Goal: Use online tool/utility: Utilize a website feature to perform a specific function

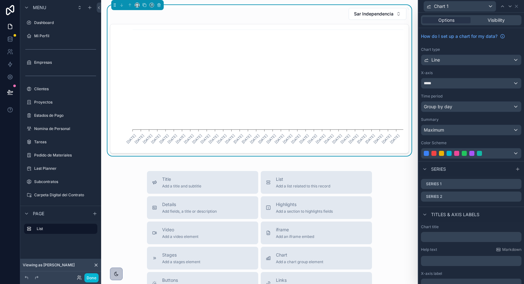
scroll to position [76, 0]
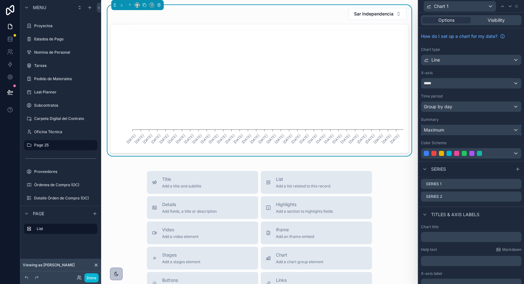
click at [440, 131] on span "Maximum" at bounding box center [434, 130] width 20 height 6
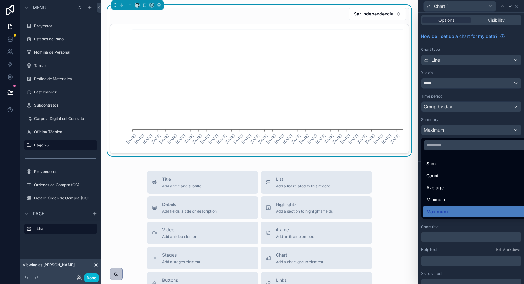
click at [436, 194] on ul "Sum Count Average Minimum Maximum" at bounding box center [478, 186] width 114 height 66
click at [437, 185] on span "Average" at bounding box center [434, 188] width 17 height 8
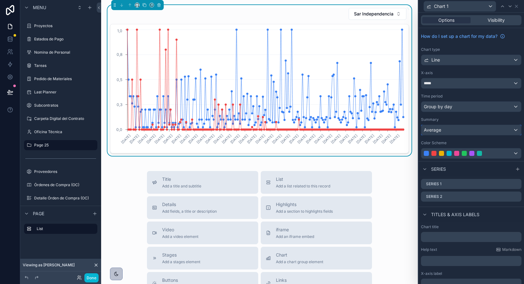
click at [436, 132] on span "Average" at bounding box center [432, 130] width 17 height 6
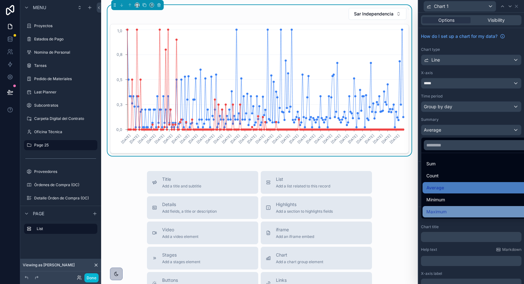
click at [438, 209] on span "Maximum" at bounding box center [436, 212] width 20 height 8
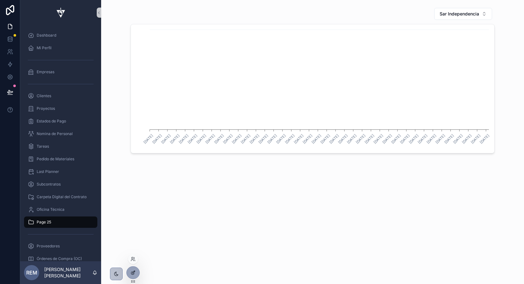
click at [132, 273] on icon at bounding box center [133, 272] width 3 height 3
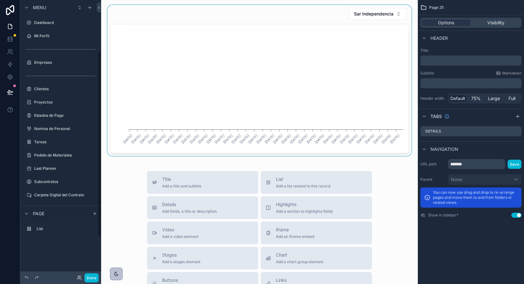
scroll to position [76, 0]
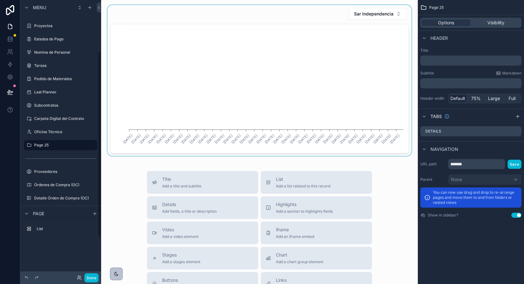
click at [307, 56] on div "scrollable content" at bounding box center [259, 80] width 307 height 151
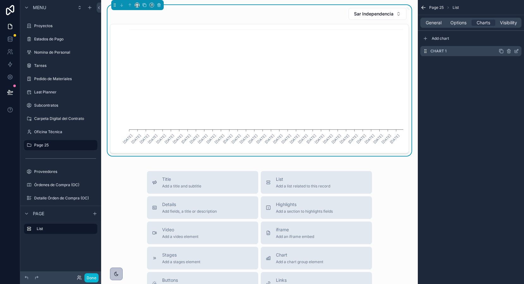
click at [515, 51] on icon "scrollable content" at bounding box center [516, 51] width 5 height 5
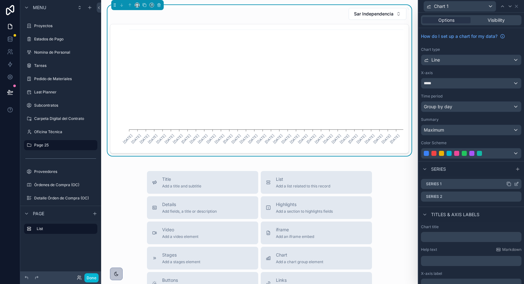
click at [517, 185] on icon at bounding box center [516, 184] width 5 height 5
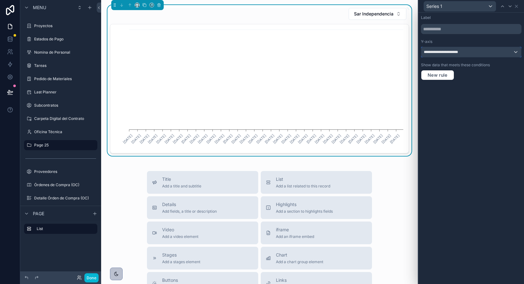
click at [472, 56] on div "**********" at bounding box center [471, 52] width 100 height 10
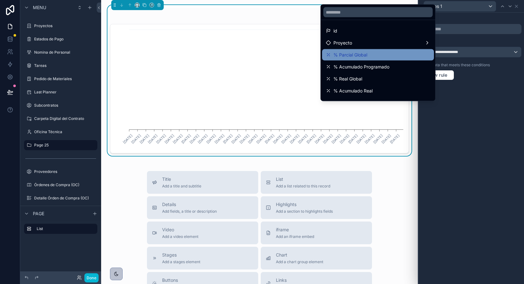
click at [414, 55] on div "% Parcial Global" at bounding box center [378, 55] width 104 height 8
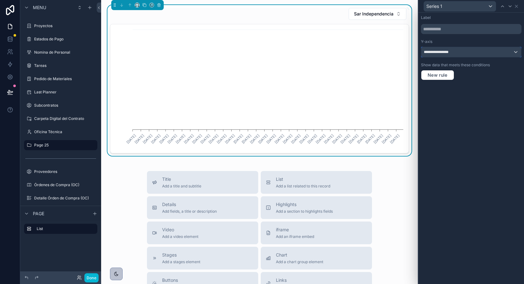
click at [451, 54] on span "**********" at bounding box center [438, 52] width 29 height 5
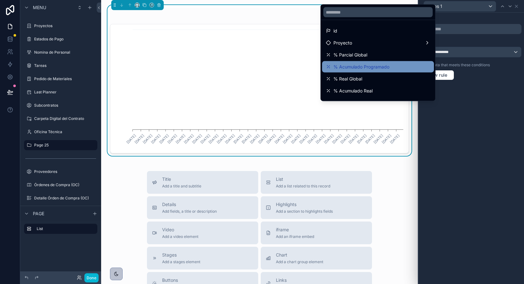
click at [408, 64] on div "% Acumulado Programado" at bounding box center [378, 67] width 104 height 8
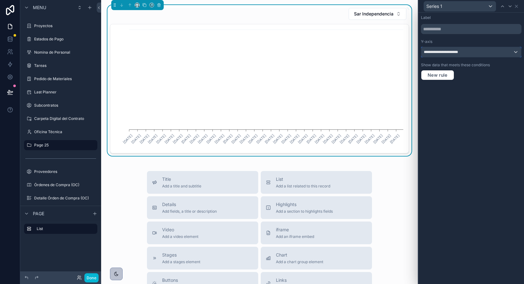
click at [439, 54] on span "**********" at bounding box center [448, 52] width 48 height 5
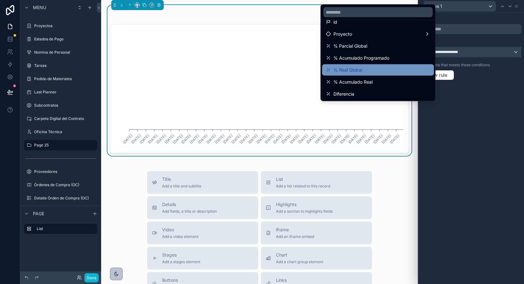
scroll to position [0, 0]
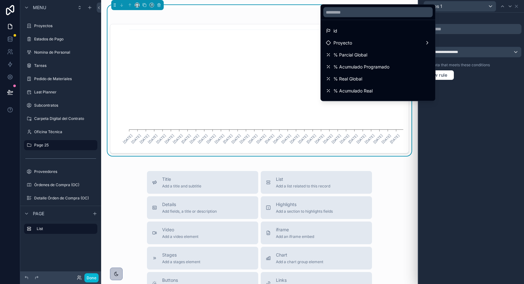
click at [455, 116] on div at bounding box center [471, 142] width 106 height 284
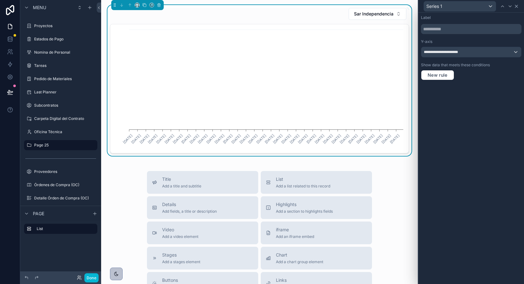
click at [519, 5] on icon at bounding box center [516, 6] width 5 height 5
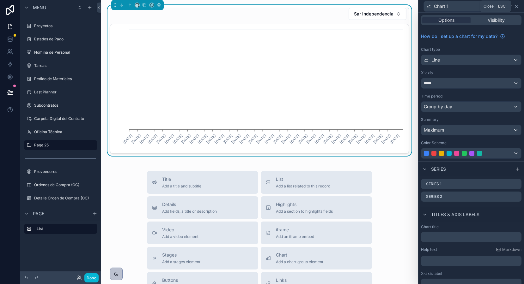
click at [518, 7] on icon at bounding box center [516, 6] width 5 height 5
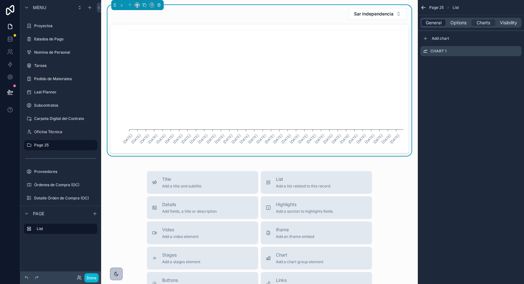
click at [426, 23] on span "General" at bounding box center [434, 23] width 16 height 6
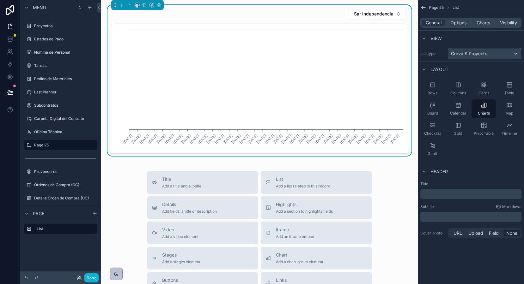
click at [459, 56] on span "Curva S Proyecto" at bounding box center [469, 54] width 36 height 6
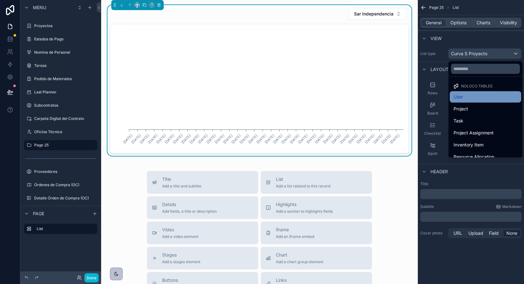
click at [461, 101] on div "User" at bounding box center [485, 96] width 71 height 11
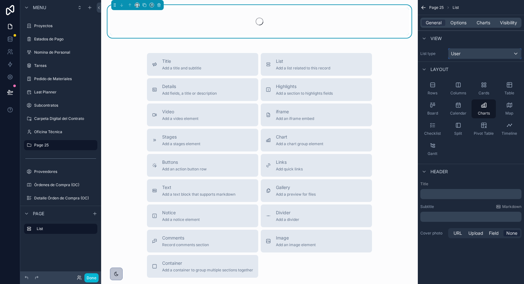
click at [459, 55] on span "User" at bounding box center [455, 54] width 9 height 6
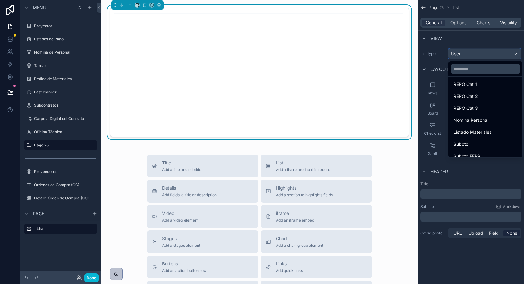
scroll to position [292, 0]
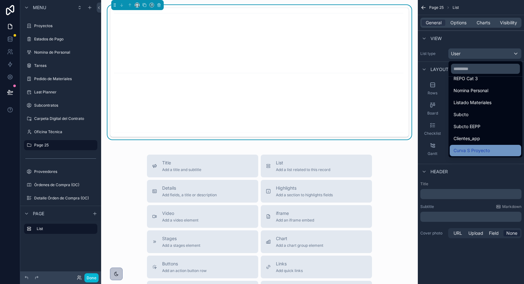
click at [472, 147] on span "Curva S Proyecto" at bounding box center [472, 151] width 36 height 8
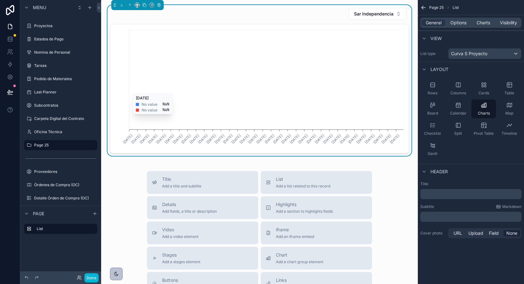
click at [361, 87] on icon "[DATE] [DATE] [DATE] [DATE] [DATE] [DATE] [DATE] [DATE] [DATE] [DATE] [DATE] [D…" at bounding box center [259, 88] width 291 height 121
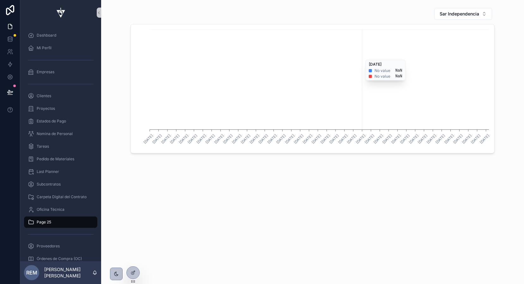
click at [363, 57] on icon "[DATE] [DATE] [DATE] [DATE] [DATE] [DATE] [DATE] [DATE] [DATE] [DATE] [DATE] [D…" at bounding box center [313, 88] width 356 height 121
click at [133, 276] on div at bounding box center [133, 273] width 13 height 12
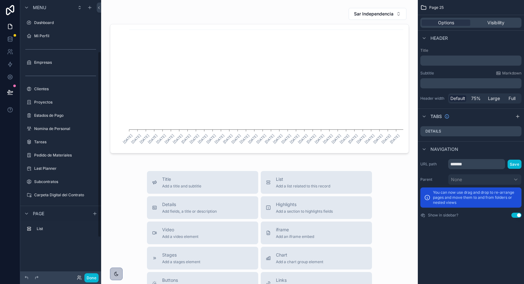
scroll to position [76, 0]
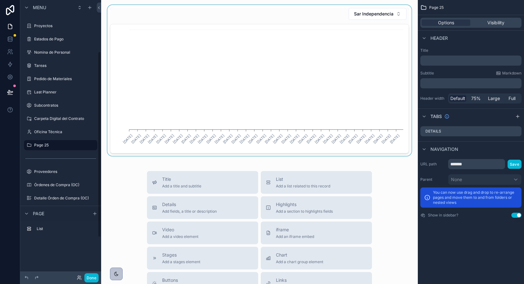
click at [260, 63] on div "scrollable content" at bounding box center [259, 80] width 307 height 151
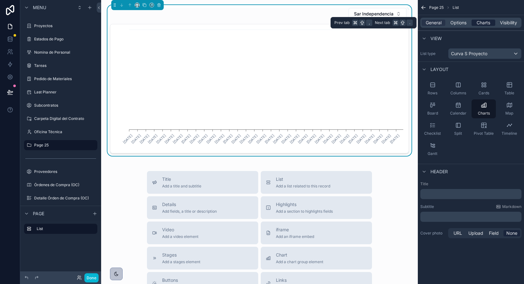
click at [481, 22] on span "Charts" at bounding box center [484, 23] width 14 height 6
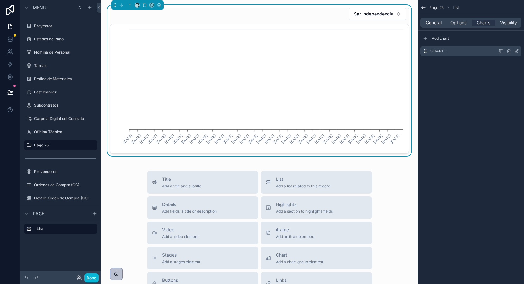
click at [516, 50] on icon "scrollable content" at bounding box center [516, 51] width 5 height 5
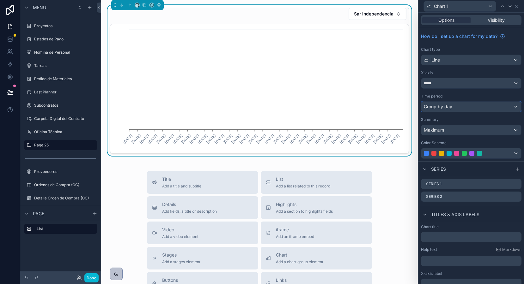
click at [441, 107] on span "Group by day" at bounding box center [438, 107] width 28 height 6
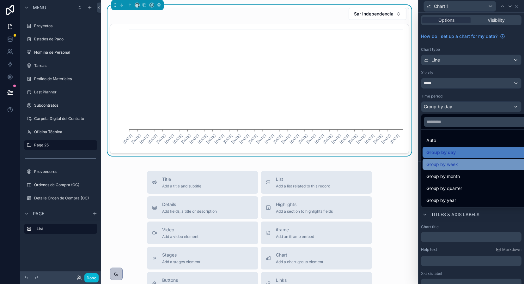
click at [441, 163] on span "Group by week" at bounding box center [442, 165] width 32 height 8
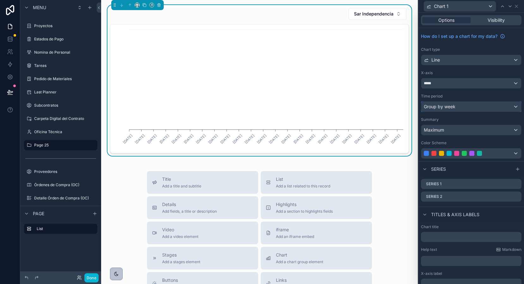
click at [439, 108] on span "Group by week" at bounding box center [440, 107] width 32 height 6
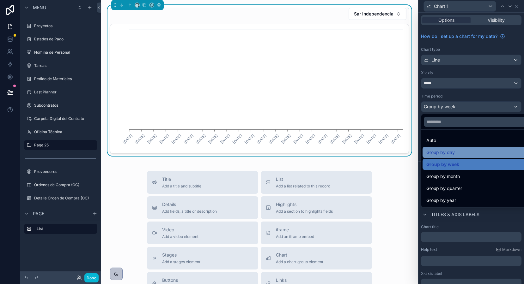
click at [438, 153] on span "Group by day" at bounding box center [440, 153] width 28 height 8
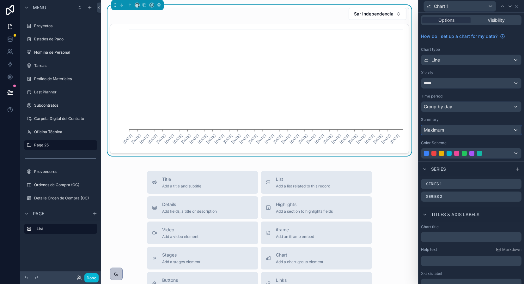
click at [438, 130] on span "Maximum" at bounding box center [434, 130] width 20 height 6
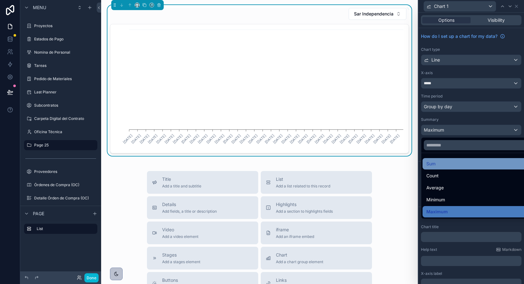
click at [436, 163] on span "Sum" at bounding box center [430, 164] width 9 height 8
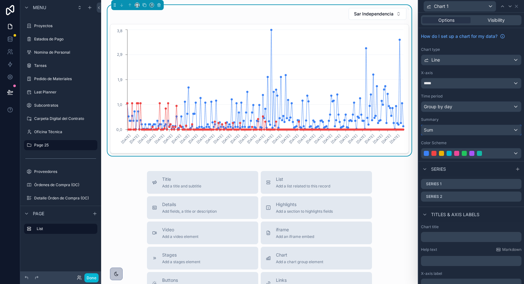
click at [436, 132] on div "Sum" at bounding box center [471, 130] width 100 height 10
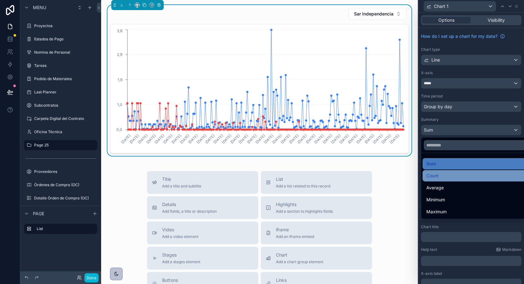
click at [436, 172] on div "Count" at bounding box center [479, 175] width 112 height 11
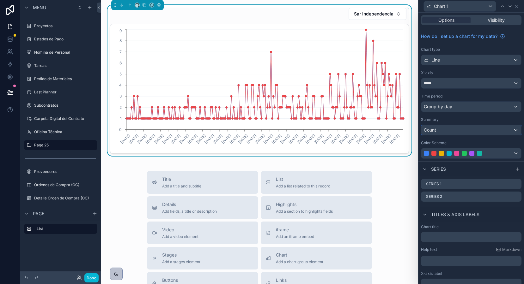
click at [437, 130] on div "Count" at bounding box center [471, 130] width 100 height 10
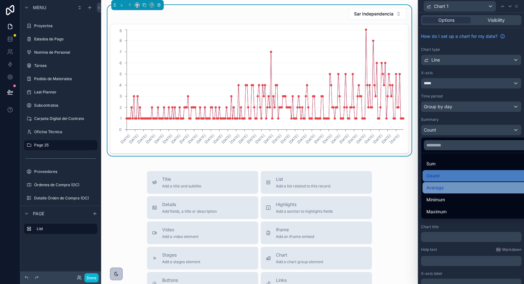
click at [436, 185] on span "Average" at bounding box center [434, 188] width 17 height 8
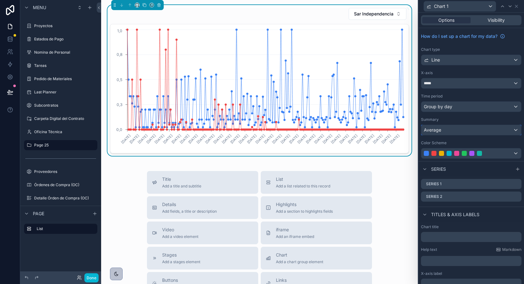
click at [436, 132] on span "Average" at bounding box center [432, 130] width 17 height 6
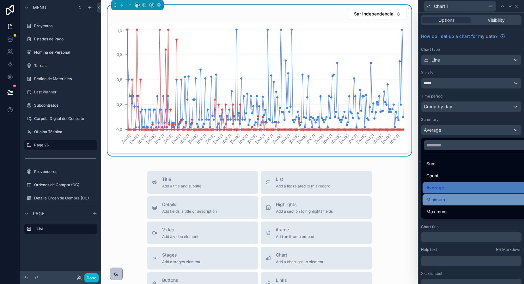
click at [436, 194] on div "Minimum" at bounding box center [479, 199] width 112 height 11
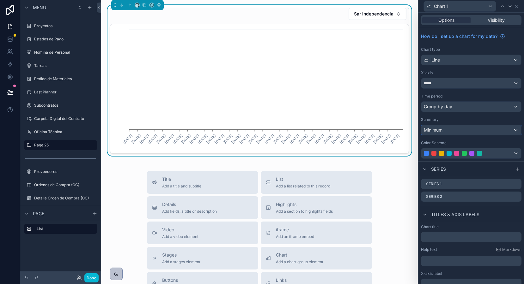
click at [434, 130] on span "Minimum" at bounding box center [433, 130] width 19 height 6
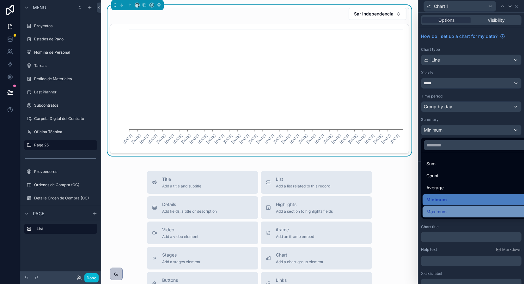
click at [434, 212] on span "Maximum" at bounding box center [436, 212] width 20 height 8
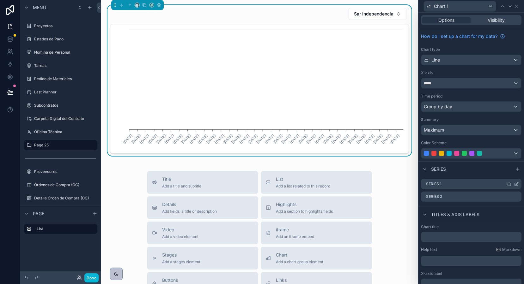
click at [515, 182] on icon at bounding box center [516, 184] width 5 height 5
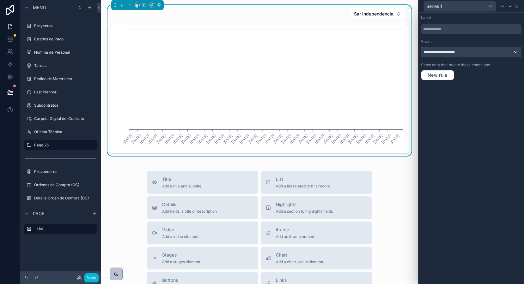
click at [478, 53] on div "**********" at bounding box center [471, 52] width 100 height 10
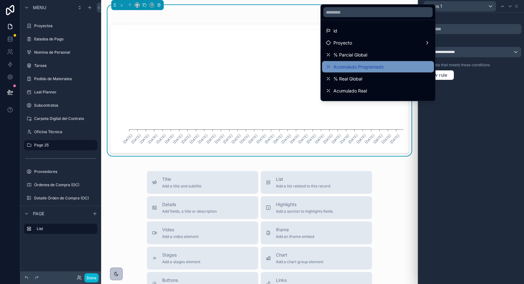
click at [371, 66] on span "Acumulado Programado" at bounding box center [358, 67] width 50 height 8
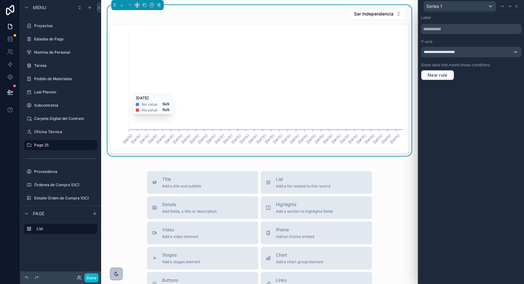
click at [388, 82] on icon "[DATE] [DATE] [DATE] [DATE] [DATE] [DATE] [DATE] [DATE] [DATE] [DATE] [DATE] [D…" at bounding box center [259, 88] width 291 height 121
click at [433, 50] on span "**********" at bounding box center [445, 52] width 43 height 5
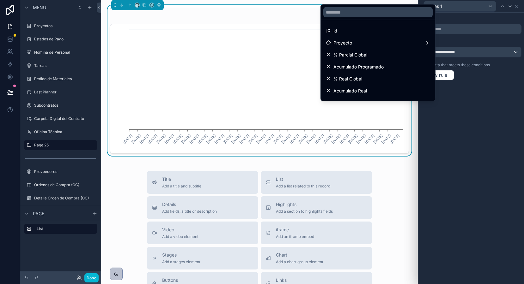
click at [470, 14] on div at bounding box center [471, 142] width 106 height 284
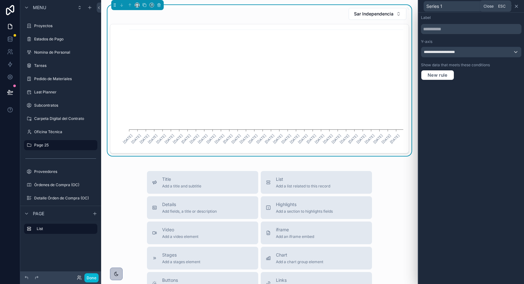
click at [517, 7] on icon at bounding box center [516, 6] width 3 height 3
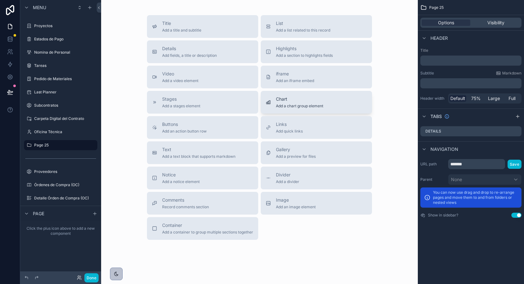
click at [287, 104] on span "Add a chart group element" at bounding box center [299, 106] width 47 height 5
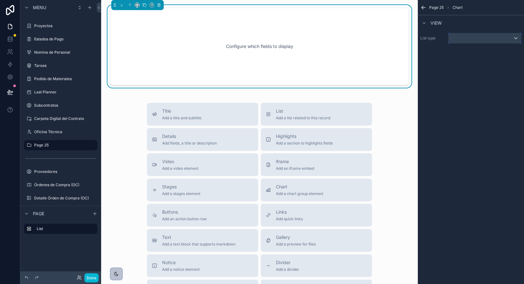
click at [453, 37] on div "scrollable content" at bounding box center [484, 38] width 73 height 10
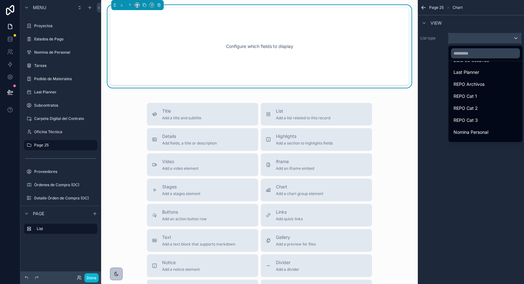
scroll to position [292, 0]
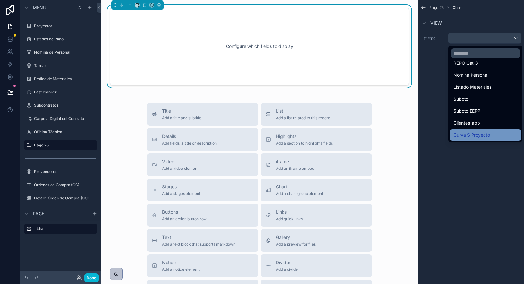
click at [469, 135] on span "Curva S Proyecto" at bounding box center [472, 135] width 36 height 8
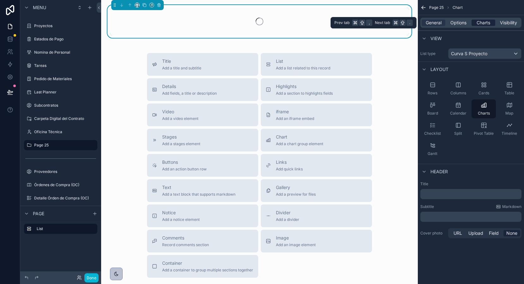
click at [482, 24] on span "Charts" at bounding box center [484, 23] width 14 height 6
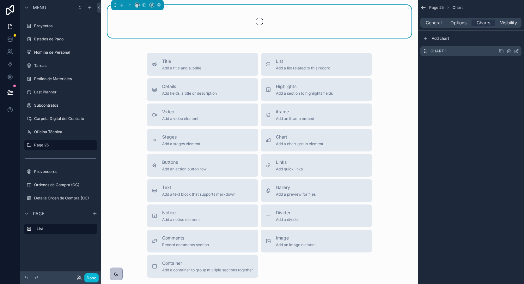
click at [517, 52] on icon "scrollable content" at bounding box center [516, 51] width 5 height 5
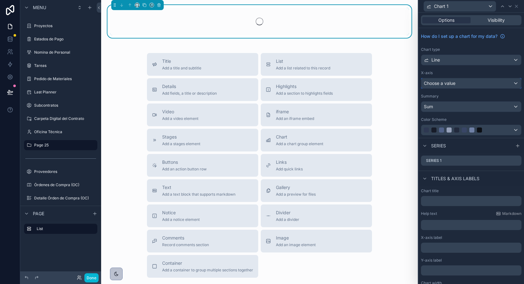
click at [460, 84] on div "Choose a value" at bounding box center [471, 83] width 100 height 10
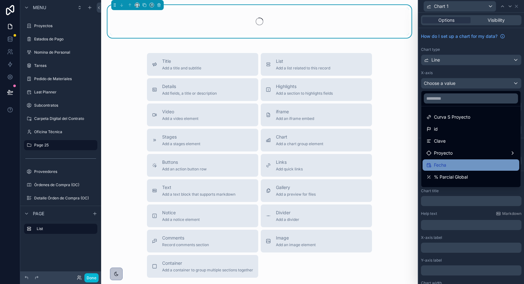
click at [445, 165] on span "Fecha" at bounding box center [440, 165] width 12 height 8
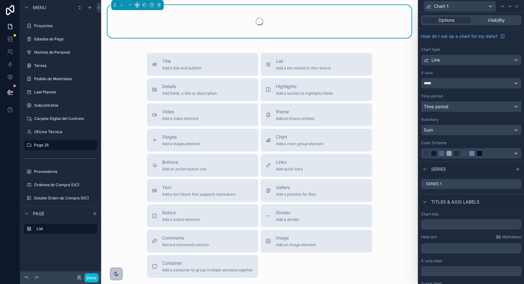
click at [445, 107] on span "Time period" at bounding box center [436, 106] width 25 height 5
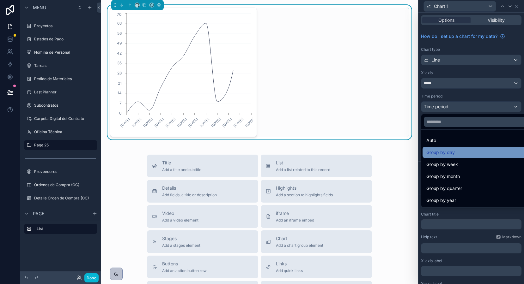
click at [442, 150] on span "Group by day" at bounding box center [440, 153] width 28 height 8
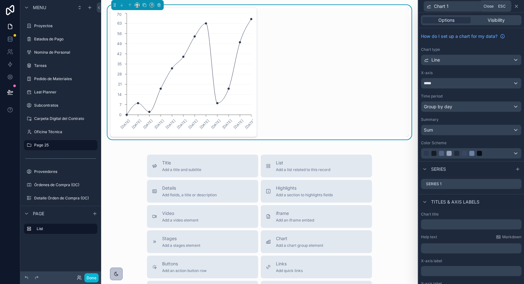
click at [518, 6] on icon at bounding box center [516, 6] width 5 height 5
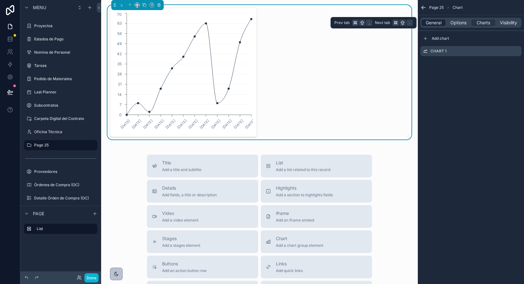
click at [436, 22] on span "General" at bounding box center [434, 23] width 16 height 6
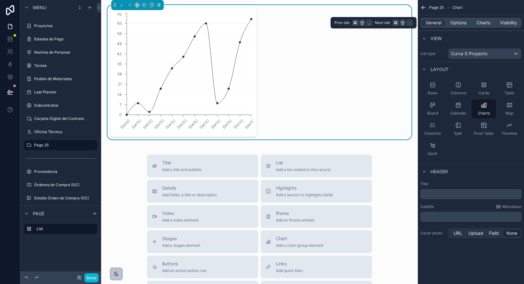
click at [458, 19] on div "General Options Charts Visibility" at bounding box center [470, 23] width 101 height 10
click at [459, 23] on span "Options" at bounding box center [458, 23] width 16 height 6
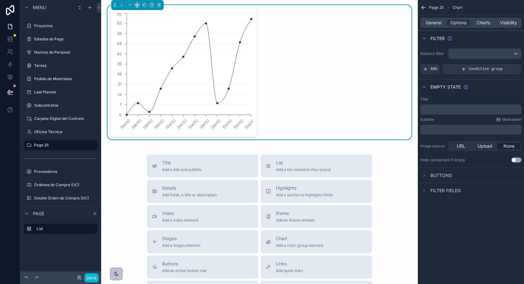
click at [442, 188] on span "Filter fields" at bounding box center [445, 191] width 30 height 6
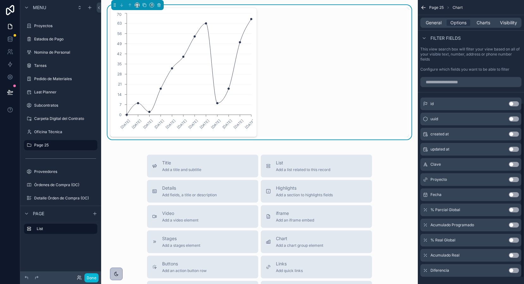
scroll to position [167, 0]
click at [514, 180] on button "Use setting" at bounding box center [514, 179] width 10 height 5
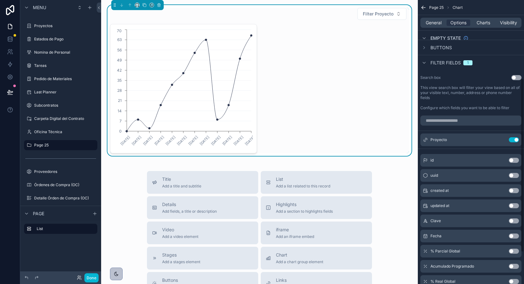
scroll to position [180, 0]
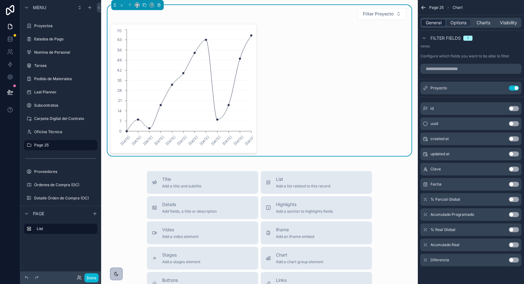
click at [437, 20] on span "General" at bounding box center [434, 23] width 16 height 6
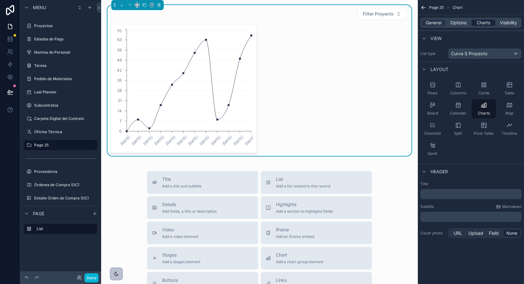
click at [482, 20] on span "Charts" at bounding box center [484, 23] width 14 height 6
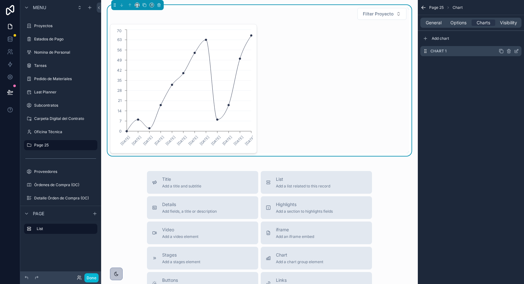
click at [515, 50] on icon "scrollable content" at bounding box center [516, 51] width 5 height 5
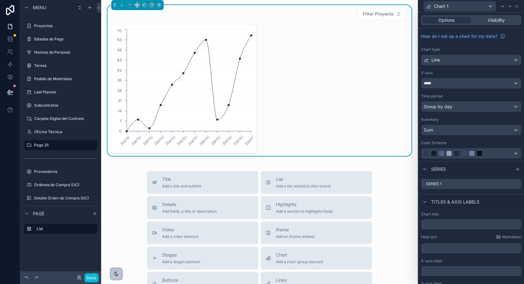
scroll to position [39, 0]
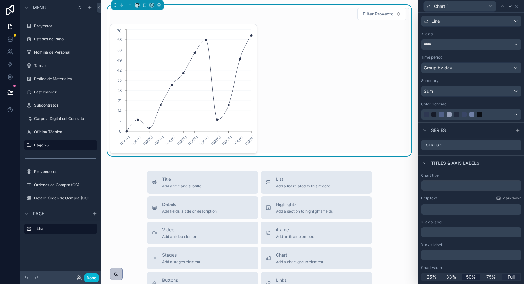
click at [512, 277] on span "Full" at bounding box center [511, 277] width 7 height 6
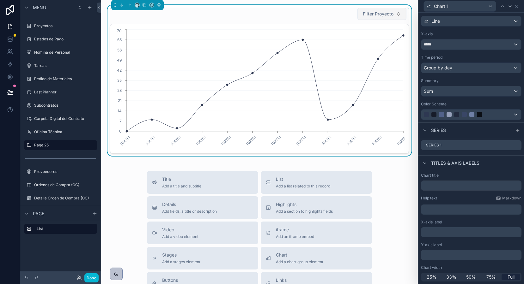
click at [371, 16] on span "Filter Proyecto" at bounding box center [378, 14] width 31 height 6
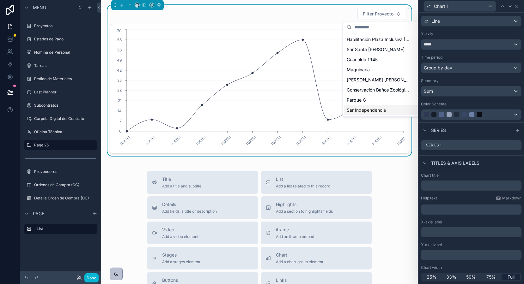
click at [357, 110] on span "Sar Independencia" at bounding box center [366, 110] width 39 height 6
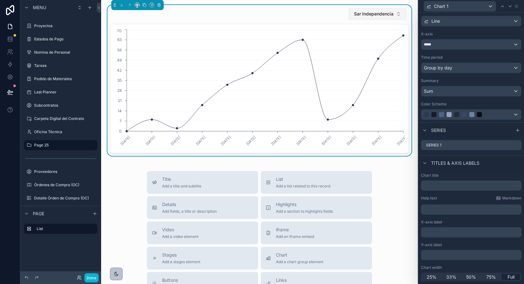
click at [364, 14] on span "Sar Independencia" at bounding box center [374, 14] width 40 height 6
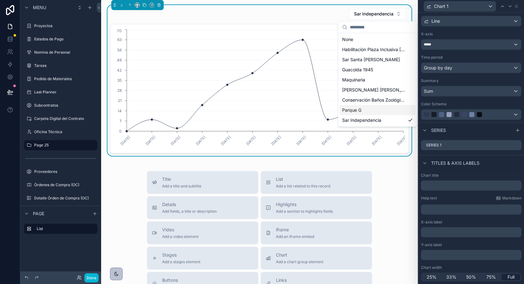
click at [351, 112] on span "Parque G" at bounding box center [351, 110] width 19 height 6
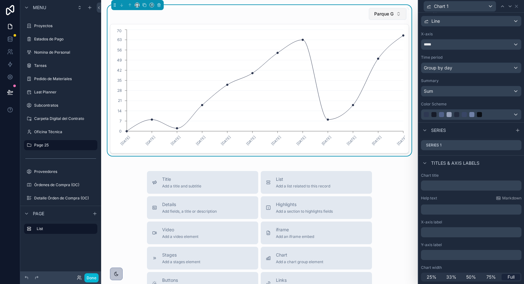
click at [389, 12] on span "Parque G" at bounding box center [383, 14] width 19 height 6
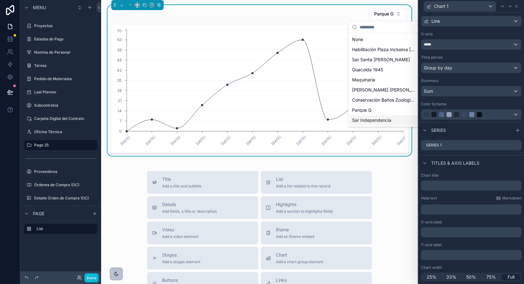
click at [378, 119] on span "Sar Independencia" at bounding box center [371, 120] width 39 height 6
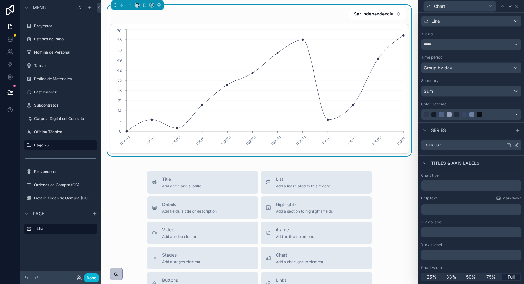
click at [517, 146] on icon at bounding box center [516, 145] width 5 height 5
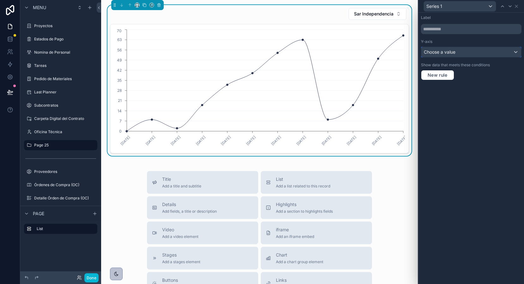
click at [464, 52] on div "Choose a value" at bounding box center [471, 52] width 100 height 10
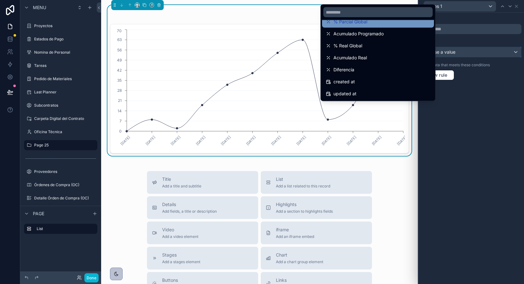
scroll to position [41, 0]
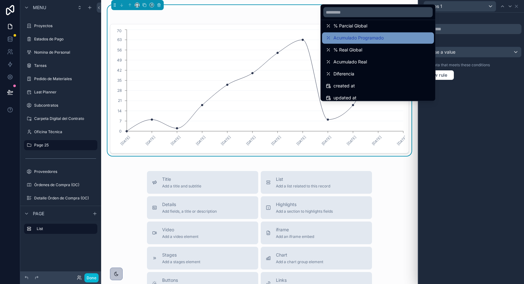
click at [359, 38] on span "Acumulado Programado" at bounding box center [358, 38] width 50 height 8
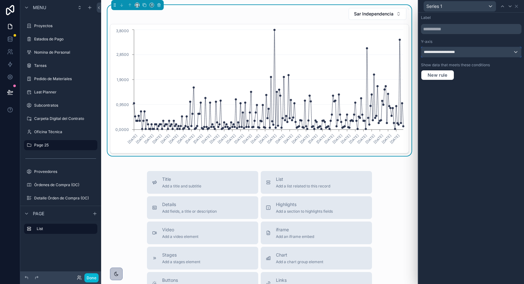
click at [495, 54] on div "**********" at bounding box center [471, 52] width 100 height 10
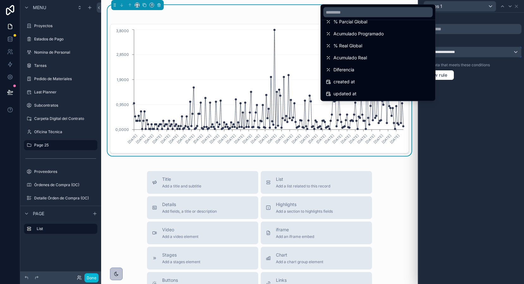
scroll to position [0, 0]
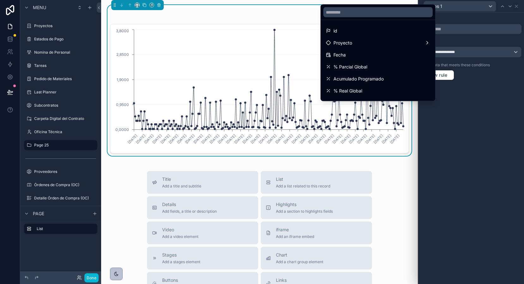
click at [488, 80] on div at bounding box center [471, 142] width 106 height 284
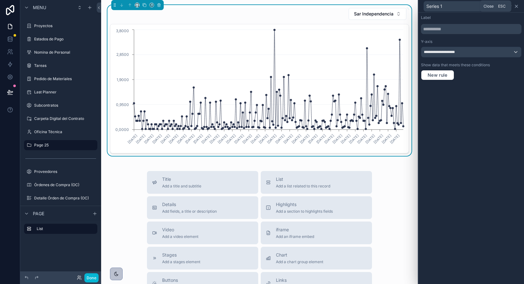
click at [518, 6] on icon at bounding box center [516, 6] width 5 height 5
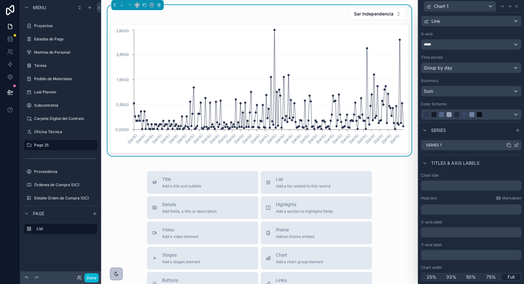
click at [516, 145] on icon at bounding box center [517, 144] width 3 height 3
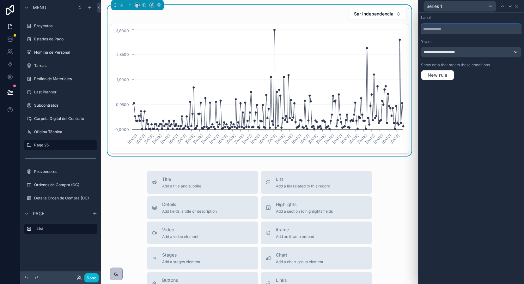
click at [446, 28] on input "text" at bounding box center [471, 29] width 101 height 10
type input "**********"
click at [517, 7] on icon at bounding box center [516, 6] width 5 height 5
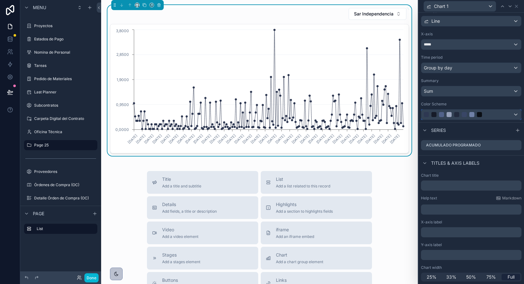
click at [464, 118] on div at bounding box center [471, 115] width 100 height 10
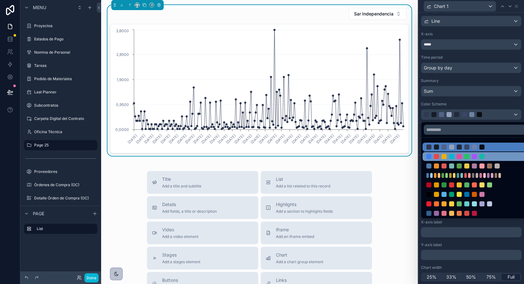
click at [452, 155] on div at bounding box center [451, 156] width 5 height 5
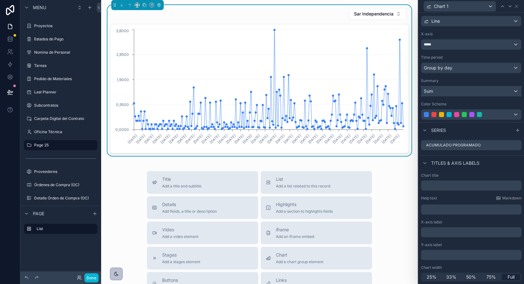
click at [431, 93] on span "Sum" at bounding box center [428, 91] width 9 height 6
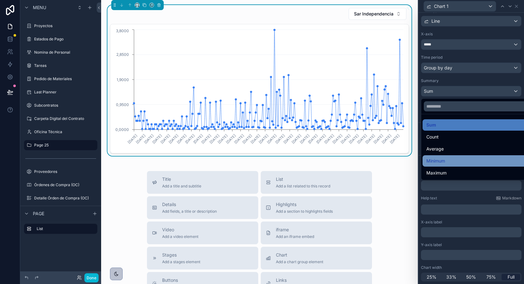
click at [442, 162] on span "Minimum" at bounding box center [435, 161] width 19 height 8
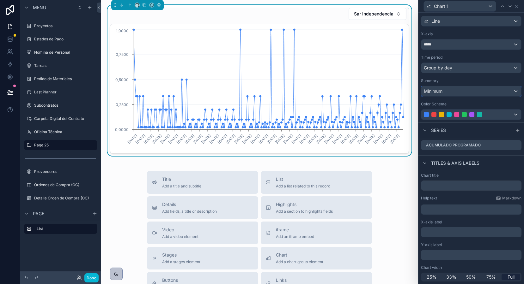
click at [433, 89] on span "Minimum" at bounding box center [433, 91] width 19 height 6
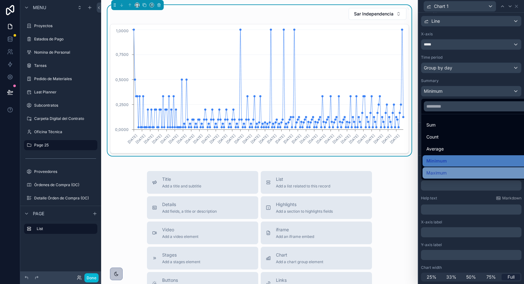
click at [441, 168] on div "Maximum" at bounding box center [479, 173] width 112 height 11
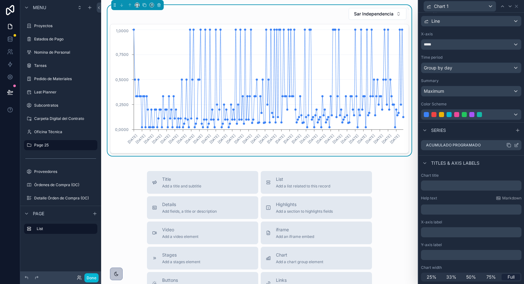
click at [510, 147] on icon at bounding box center [508, 145] width 5 height 5
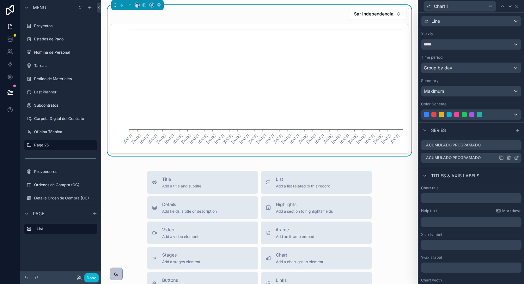
click at [517, 159] on icon at bounding box center [516, 157] width 5 height 5
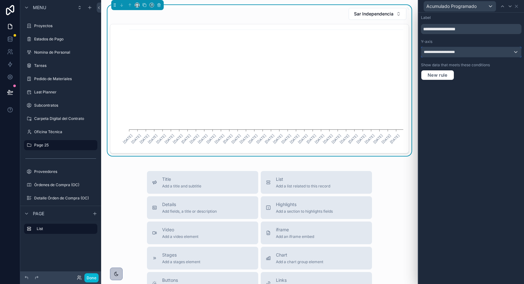
click at [456, 53] on span "**********" at bounding box center [445, 52] width 43 height 5
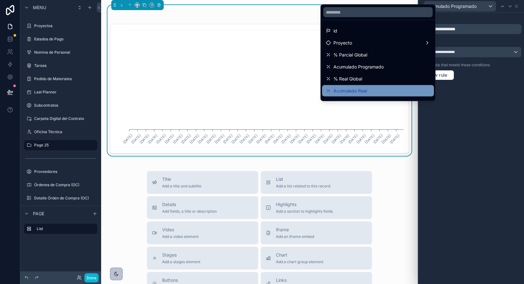
click at [370, 88] on div "Acumulado Real" at bounding box center [378, 91] width 104 height 8
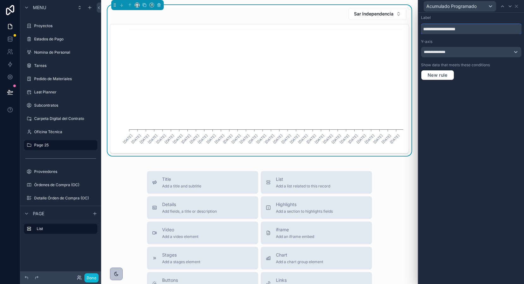
click at [456, 29] on input "**********" at bounding box center [471, 29] width 101 height 10
type input "**********"
click at [516, 8] on icon at bounding box center [516, 6] width 5 height 5
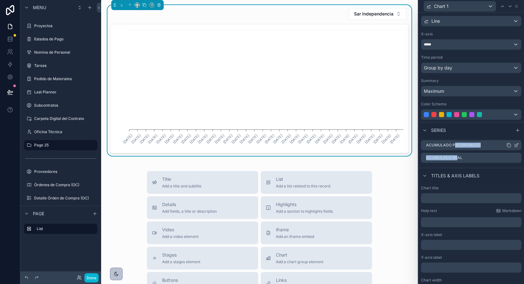
drag, startPoint x: 457, startPoint y: 159, endPoint x: 455, endPoint y: 144, distance: 15.0
click at [455, 144] on div "Acumulado Programado Acumulado Real" at bounding box center [471, 152] width 106 height 28
click at [458, 156] on label "Acumulado Real" at bounding box center [444, 157] width 36 height 5
click at [510, 158] on icon at bounding box center [508, 157] width 5 height 5
click at [506, 148] on icon at bounding box center [506, 148] width 0 height 1
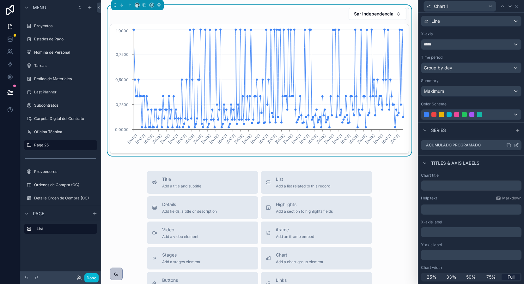
click at [519, 145] on icon at bounding box center [516, 145] width 5 height 5
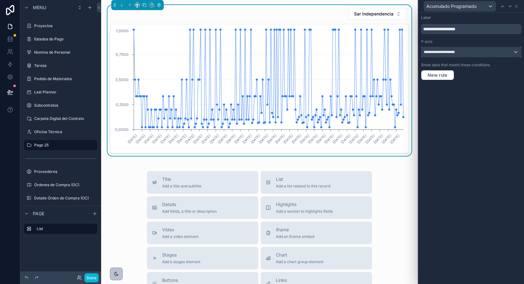
click at [445, 52] on span "**********" at bounding box center [445, 52] width 43 height 5
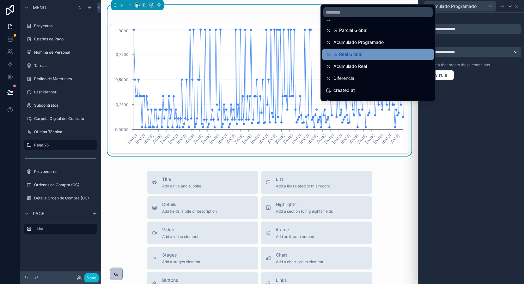
scroll to position [45, 0]
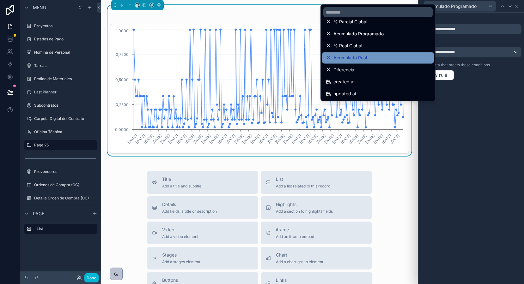
click at [356, 59] on span "Acumulado Real" at bounding box center [350, 58] width 34 height 8
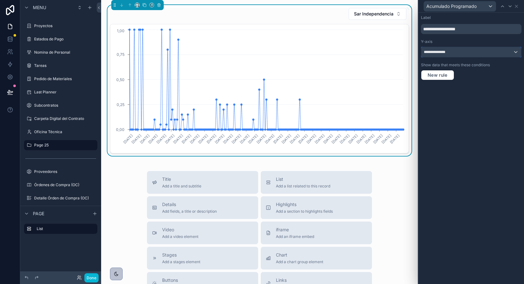
click at [430, 53] on span "**********" at bounding box center [438, 52] width 29 height 5
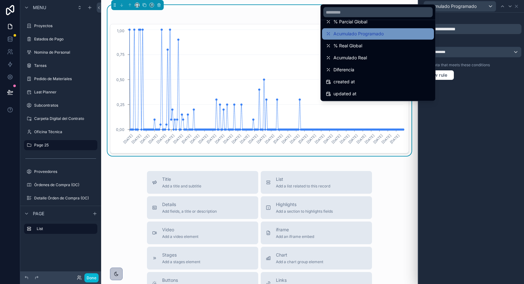
click at [373, 35] on span "Acumulado Programado" at bounding box center [358, 34] width 50 height 8
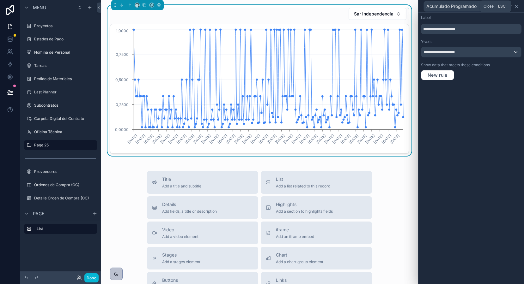
click at [518, 9] on icon at bounding box center [516, 6] width 5 height 5
